Goal: Task Accomplishment & Management: Manage account settings

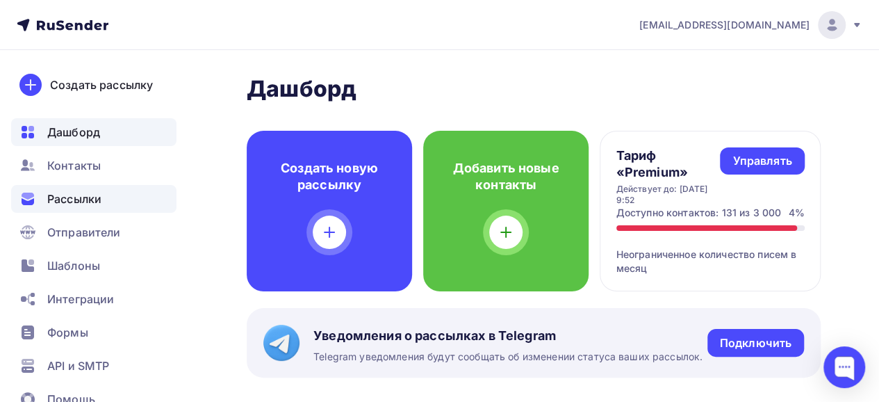
click at [68, 206] on span "Рассылки" at bounding box center [74, 198] width 54 height 17
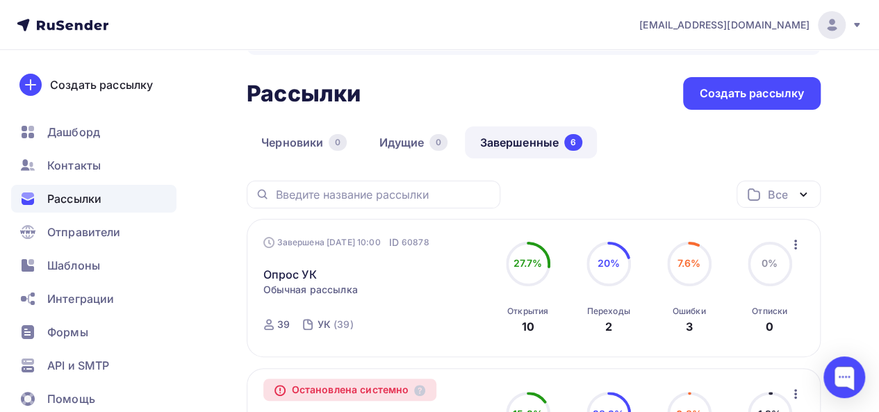
scroll to position [70, 0]
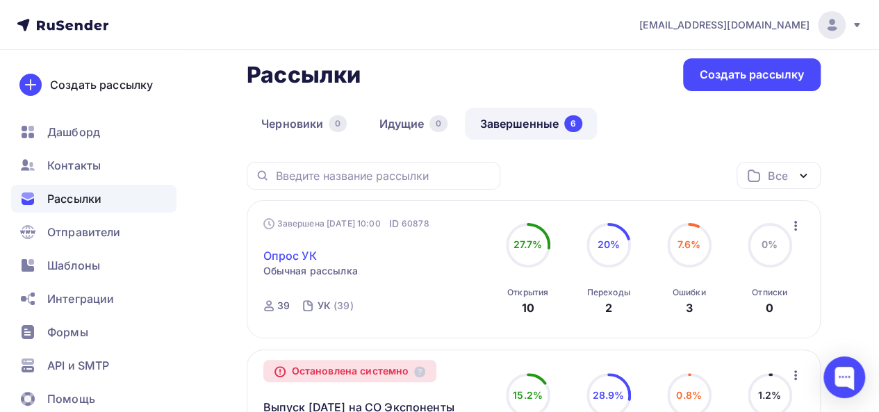
click at [288, 258] on link "Опрос УК" at bounding box center [290, 255] width 54 height 17
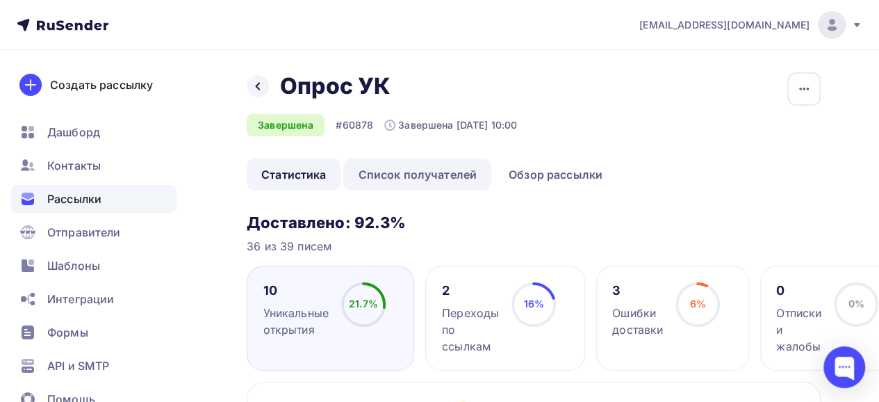
click at [382, 172] on link "Список получателей" at bounding box center [417, 174] width 148 height 32
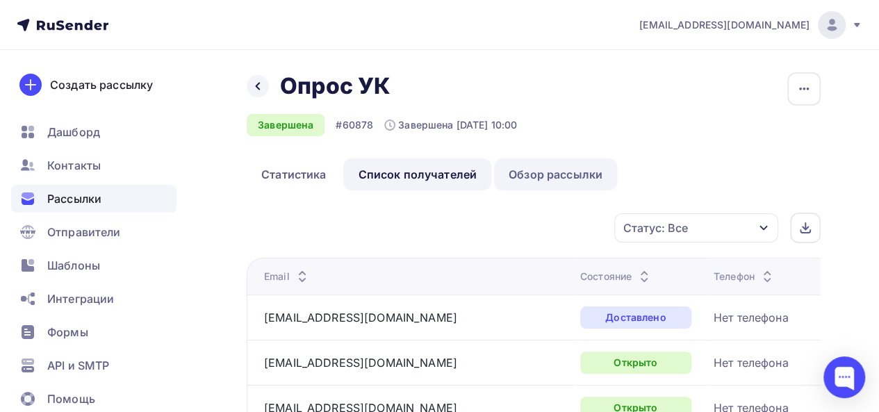
scroll to position [70, 0]
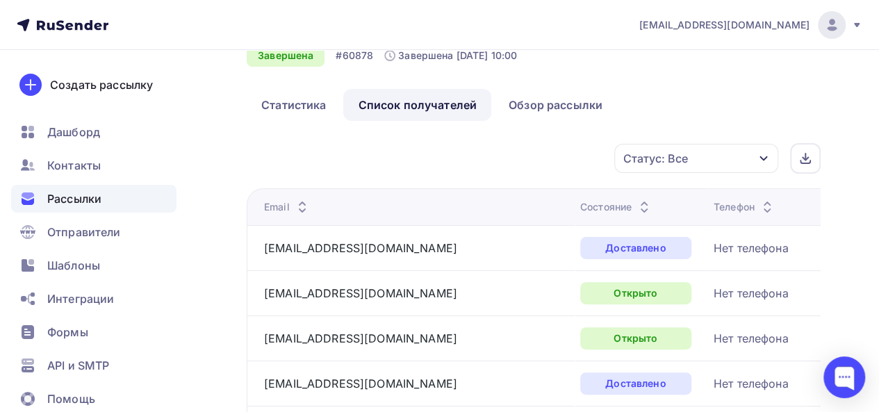
click at [670, 157] on div "Статус: Все" at bounding box center [655, 158] width 65 height 17
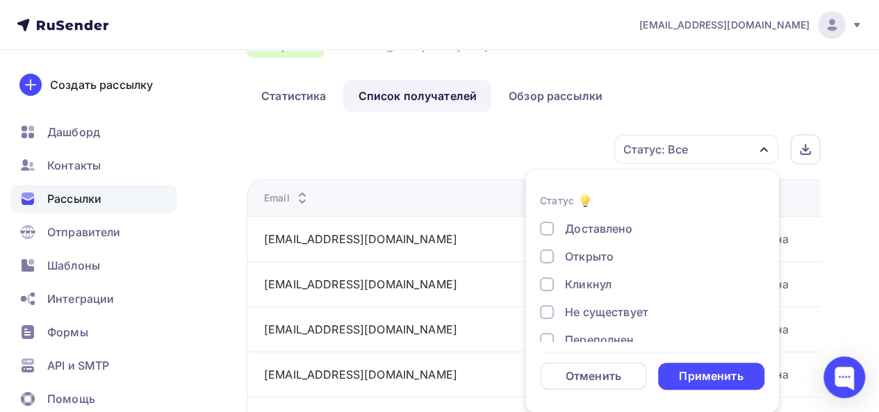
click at [591, 286] on div "Кликнул" at bounding box center [588, 284] width 47 height 17
click at [723, 379] on div "Применить" at bounding box center [711, 376] width 64 height 16
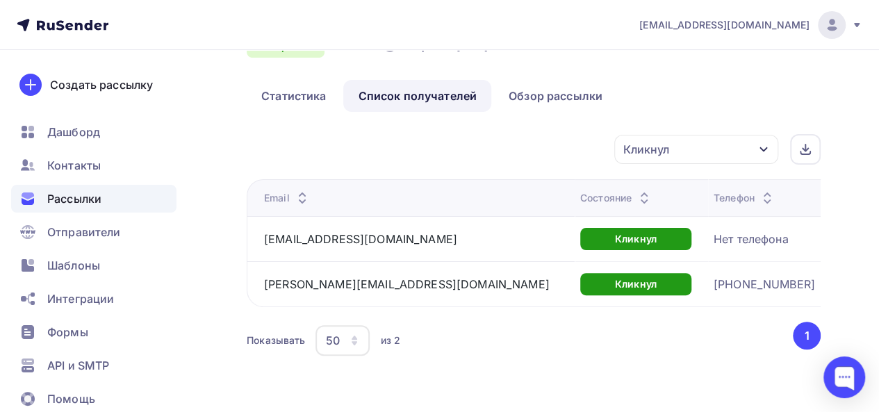
click at [703, 147] on div "Кликнул" at bounding box center [696, 149] width 164 height 29
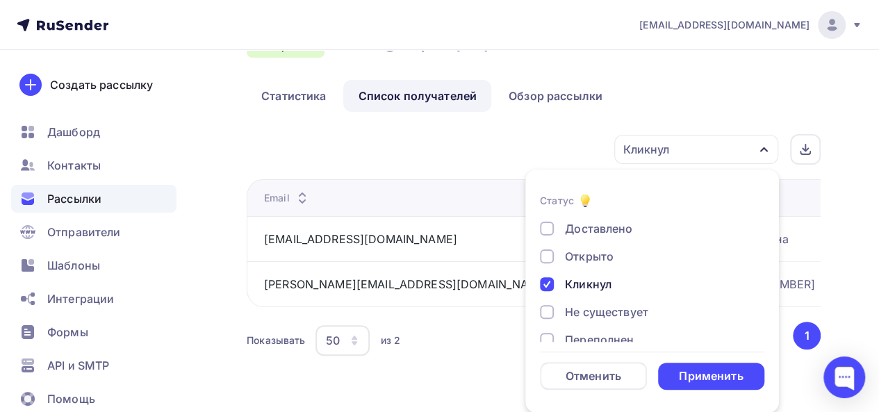
click at [569, 250] on div "Открыто" at bounding box center [589, 256] width 49 height 17
click at [592, 291] on div "Кликнул" at bounding box center [588, 284] width 47 height 17
click at [702, 373] on div "Применить" at bounding box center [711, 376] width 64 height 16
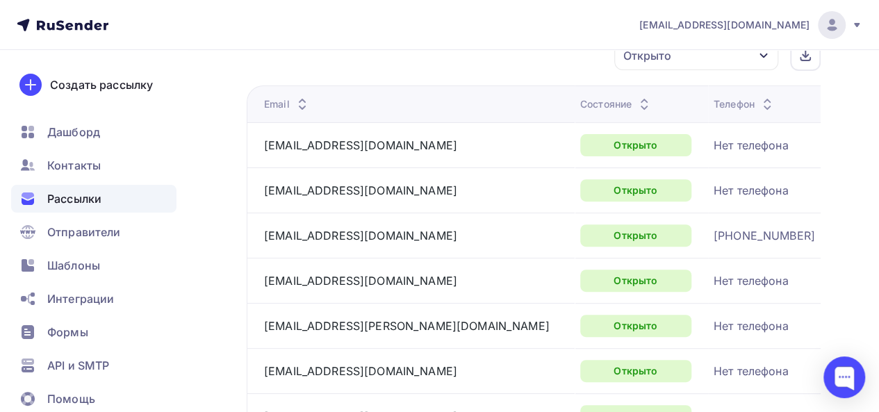
scroll to position [2, 0]
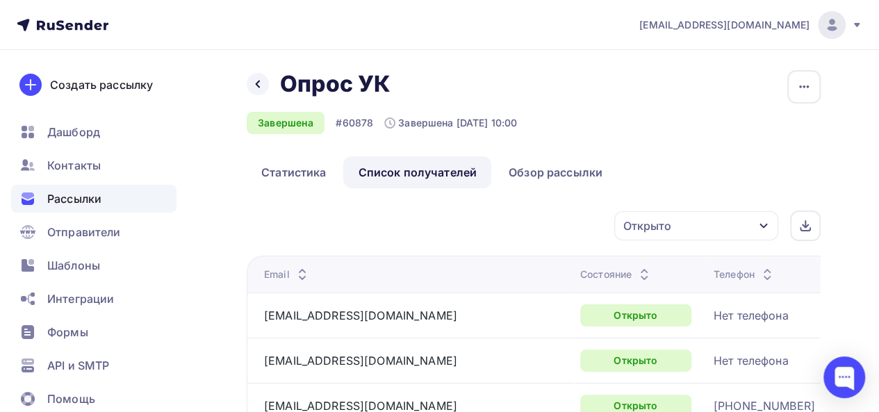
click at [671, 233] on div "Открыто" at bounding box center [696, 225] width 164 height 29
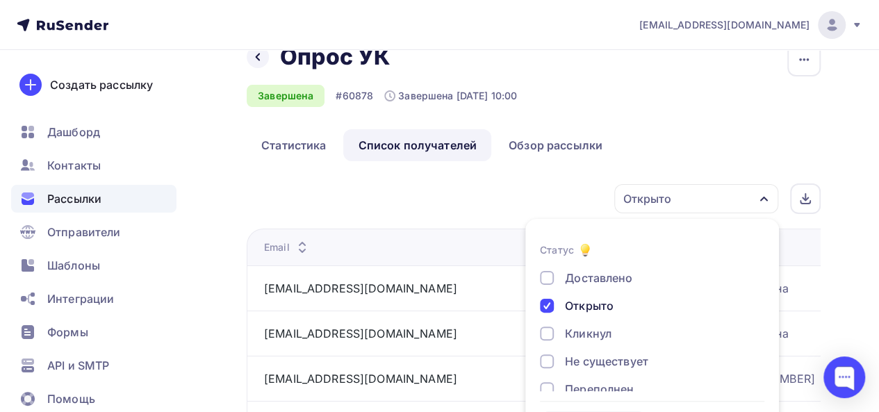
scroll to position [0, 0]
